Goal: Browse casually

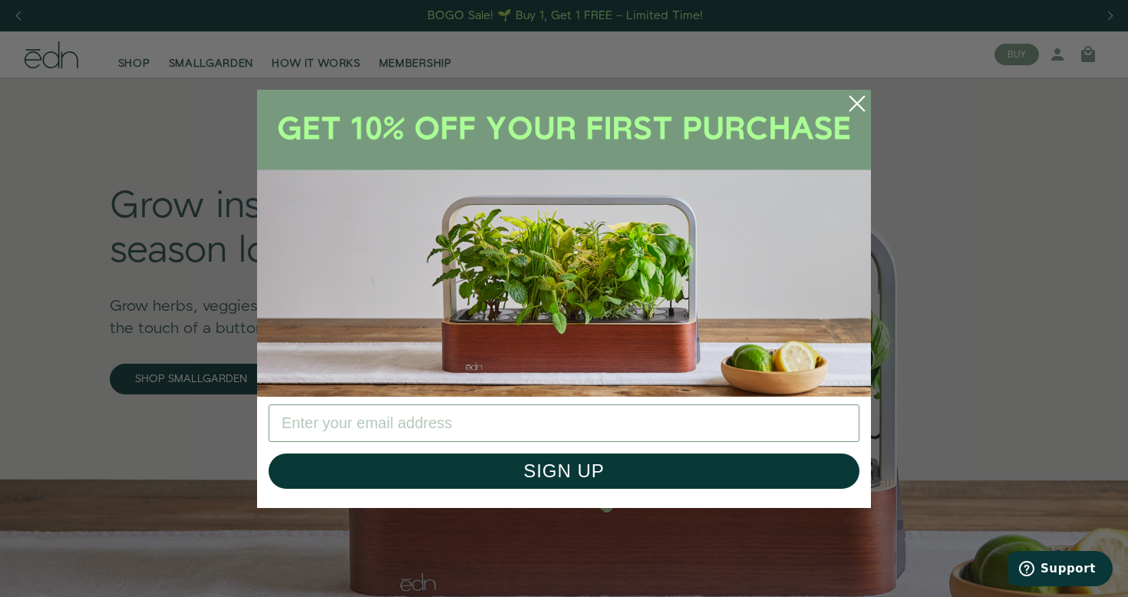
click at [856, 107] on circle "Close dialog" at bounding box center [857, 104] width 34 height 34
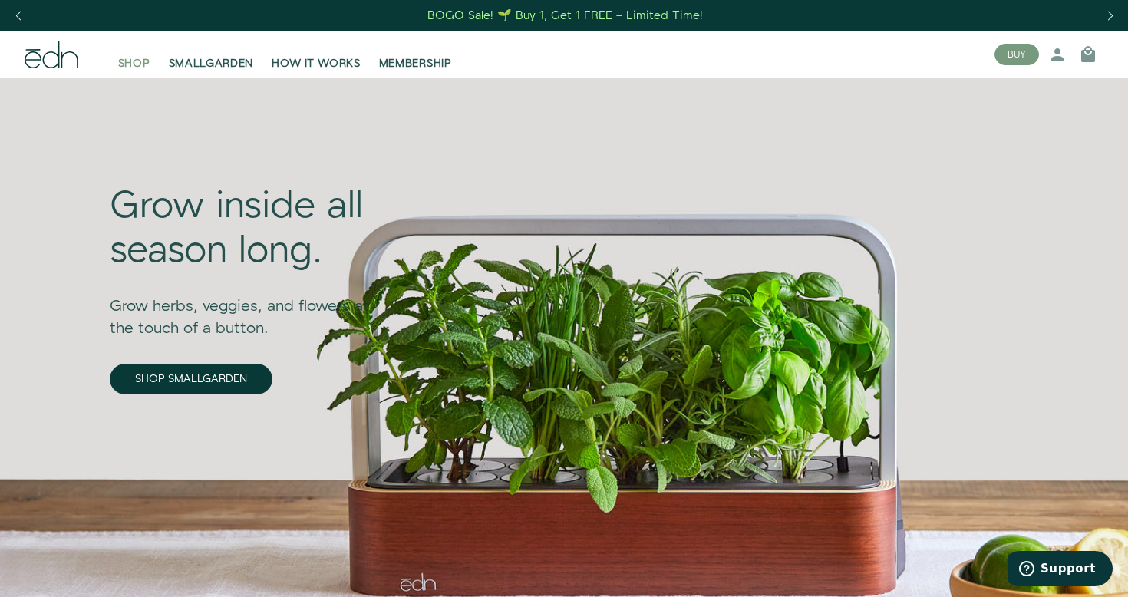
click at [134, 67] on span "SHOP" at bounding box center [134, 63] width 32 height 15
click at [120, 60] on span "SHOP" at bounding box center [134, 63] width 32 height 15
click at [71, 51] on icon at bounding box center [69, 59] width 17 height 17
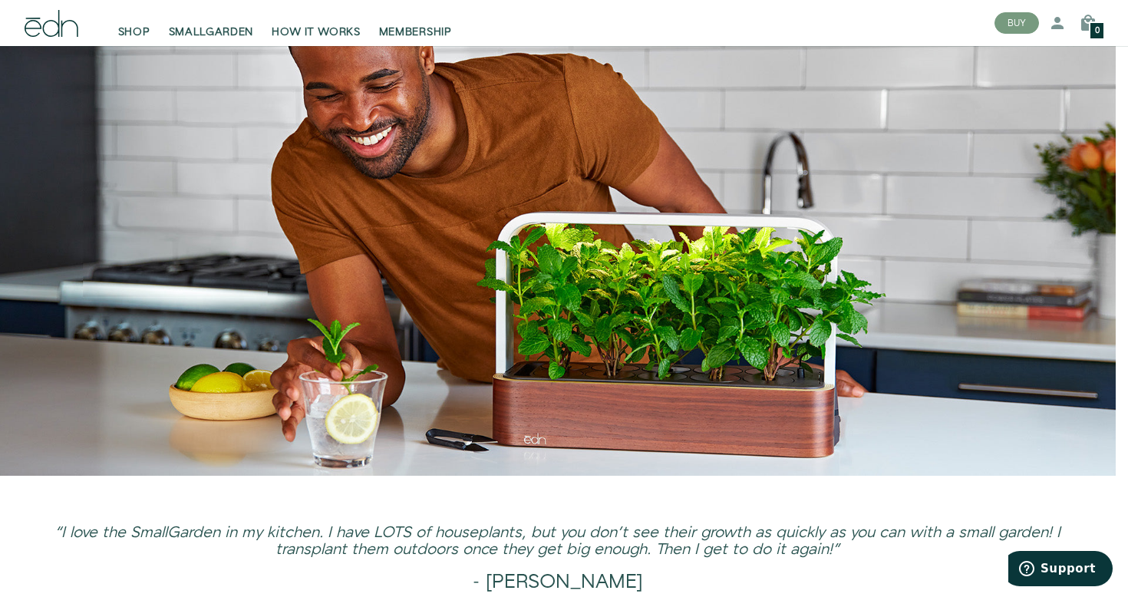
scroll to position [2979, 0]
